Goal: Find specific page/section: Find specific page/section

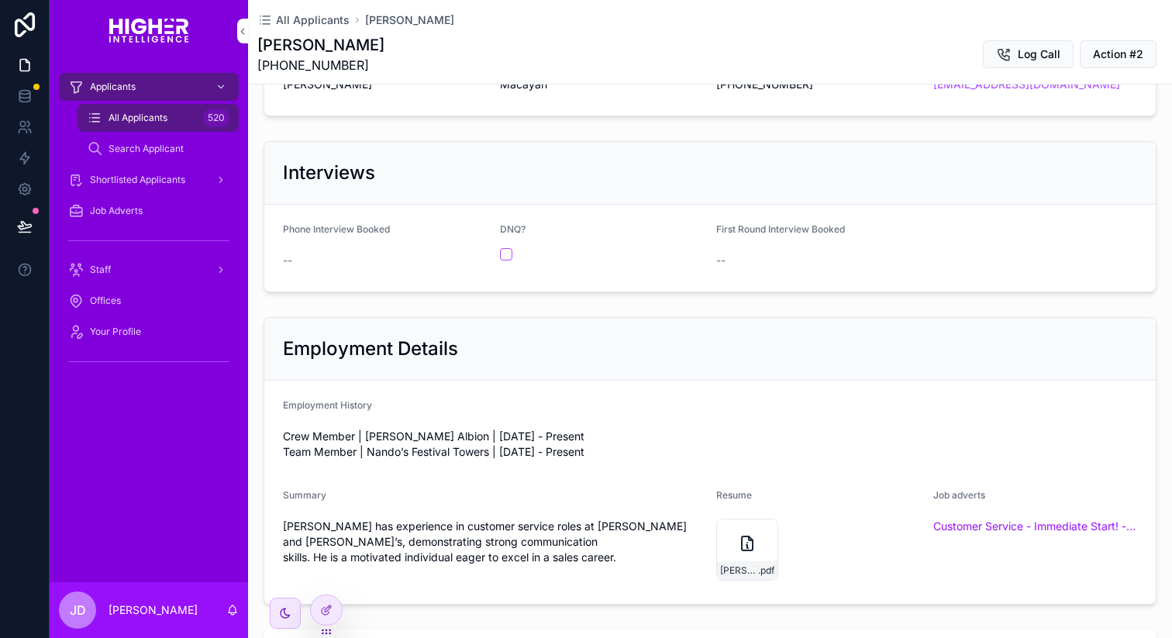
scroll to position [138, 0]
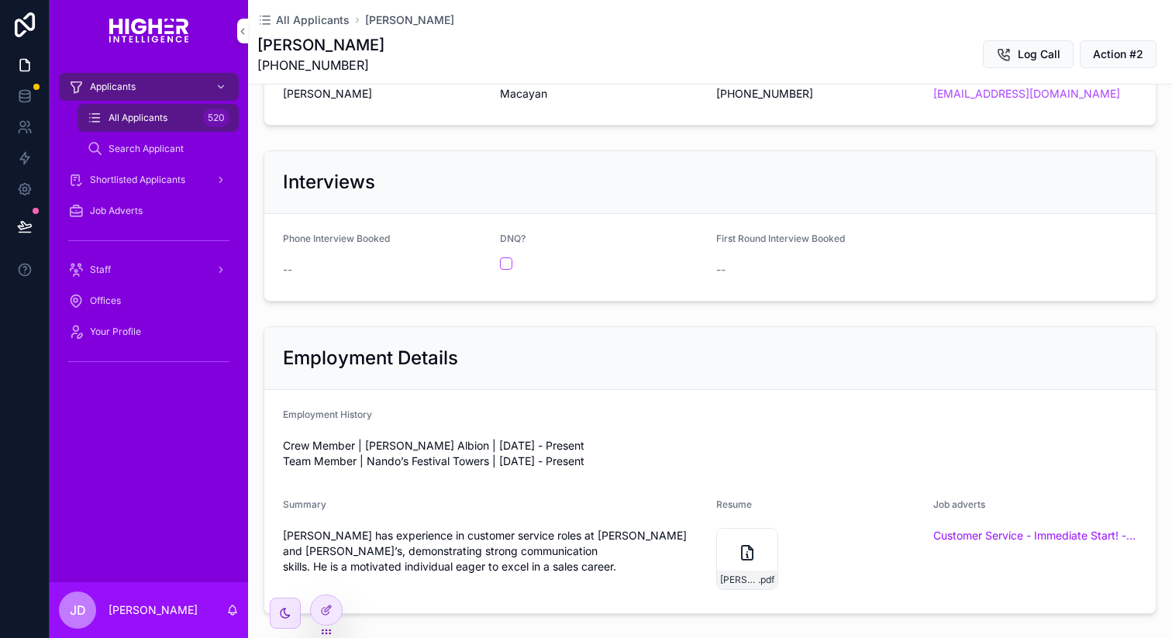
click at [694, 384] on div "Employment Details" at bounding box center [709, 358] width 891 height 63
click at [153, 184] on span "Shortlisted Applicants" at bounding box center [137, 180] width 95 height 12
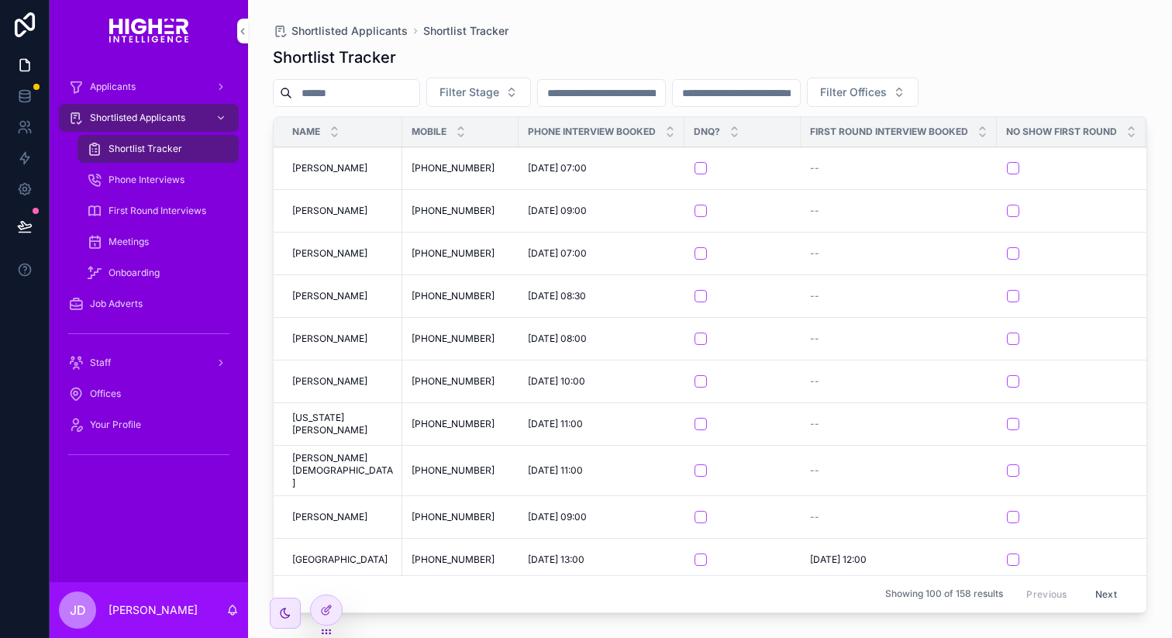
click at [329, 158] on td "[PERSON_NAME] [PERSON_NAME]" at bounding box center [338, 168] width 129 height 43
click at [322, 170] on span "[PERSON_NAME]" at bounding box center [329, 168] width 75 height 12
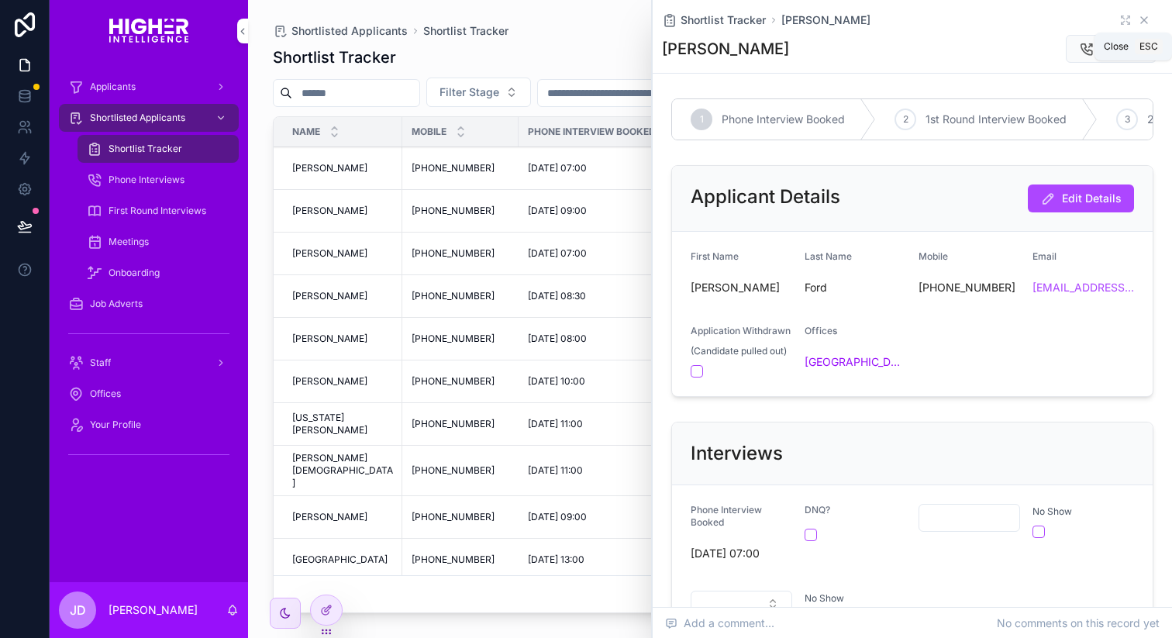
click at [1144, 21] on icon "scrollable content" at bounding box center [1144, 20] width 6 height 6
